Goal: Transaction & Acquisition: Download file/media

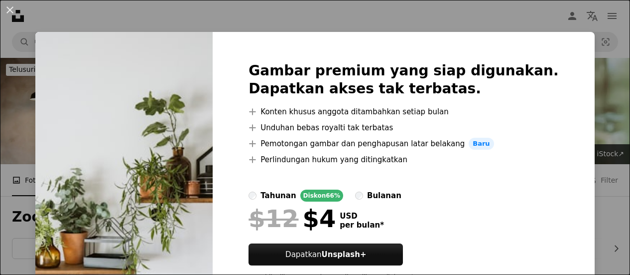
scroll to position [598, 0]
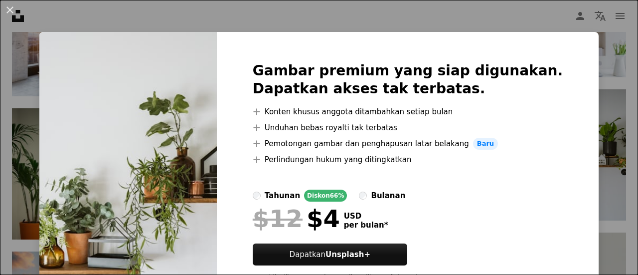
click at [552, 17] on div "An X shape Gambar premium yang siap digunakan. Dapatkan akses tak terbatas. A p…" at bounding box center [319, 137] width 638 height 275
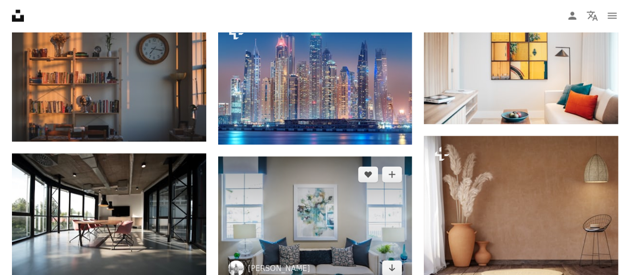
scroll to position [897, 0]
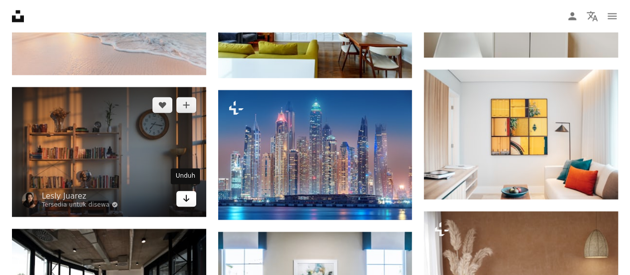
click at [184, 196] on icon "Arrow pointing down" at bounding box center [186, 198] width 8 height 12
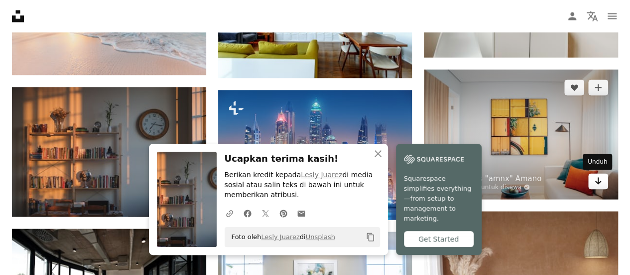
click at [600, 182] on icon "Arrow pointing down" at bounding box center [598, 180] width 8 height 12
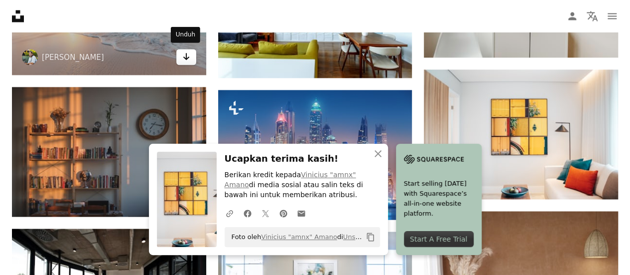
click at [185, 53] on icon "Arrow pointing down" at bounding box center [186, 56] width 8 height 12
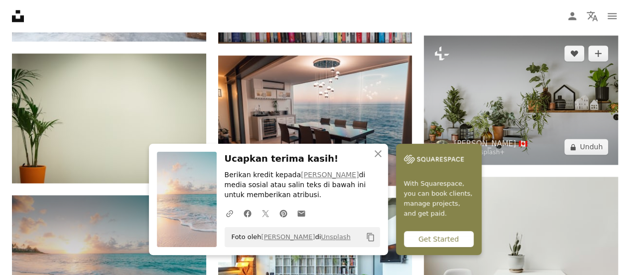
scroll to position [697, 0]
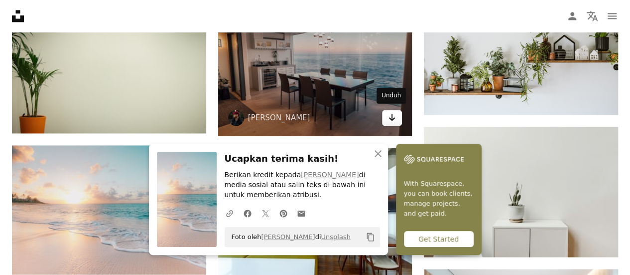
click at [392, 118] on icon "Unduh" at bounding box center [392, 117] width 6 height 7
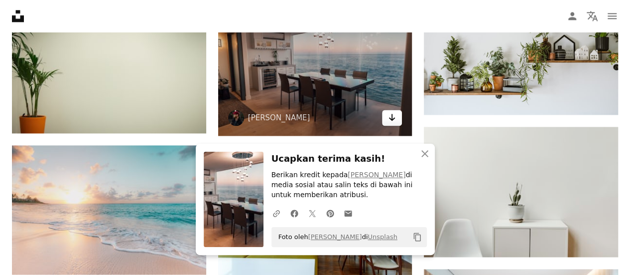
click at [392, 118] on icon "Unduh" at bounding box center [392, 117] width 6 height 7
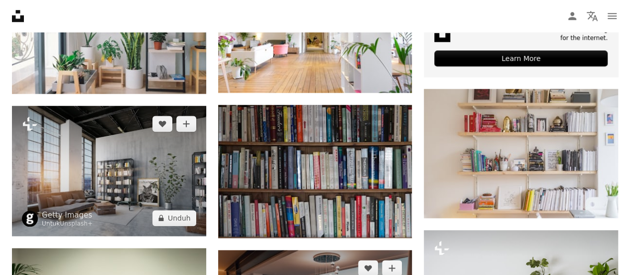
scroll to position [399, 0]
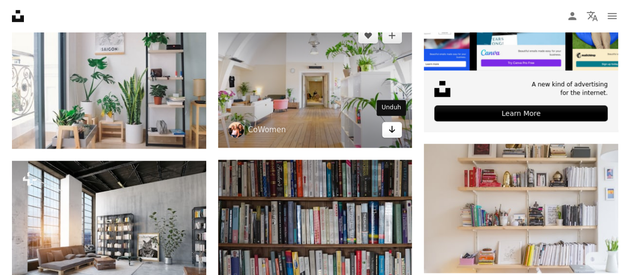
click at [392, 129] on icon "Unduh" at bounding box center [392, 129] width 6 height 7
